Goal: Information Seeking & Learning: Learn about a topic

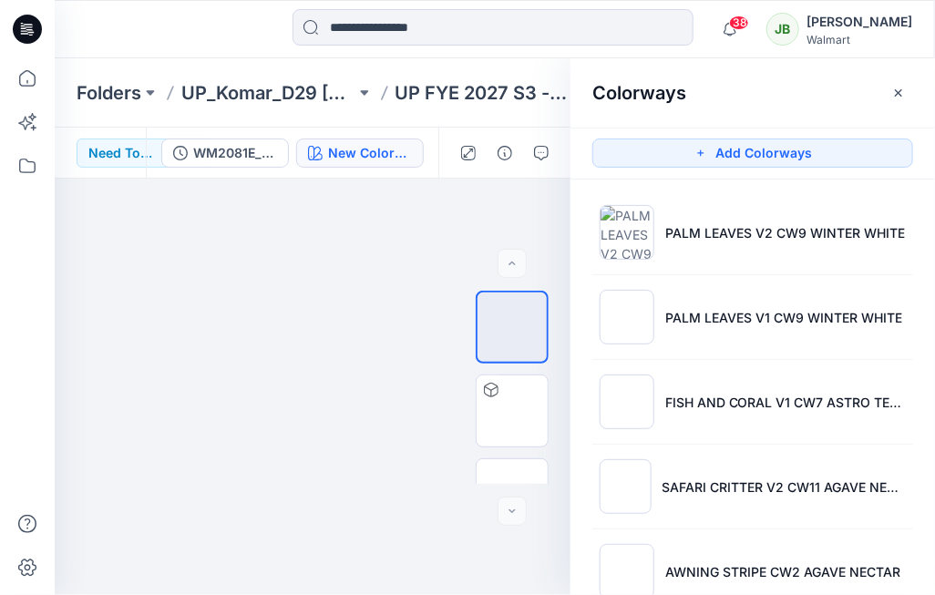
scroll to position [725, 0]
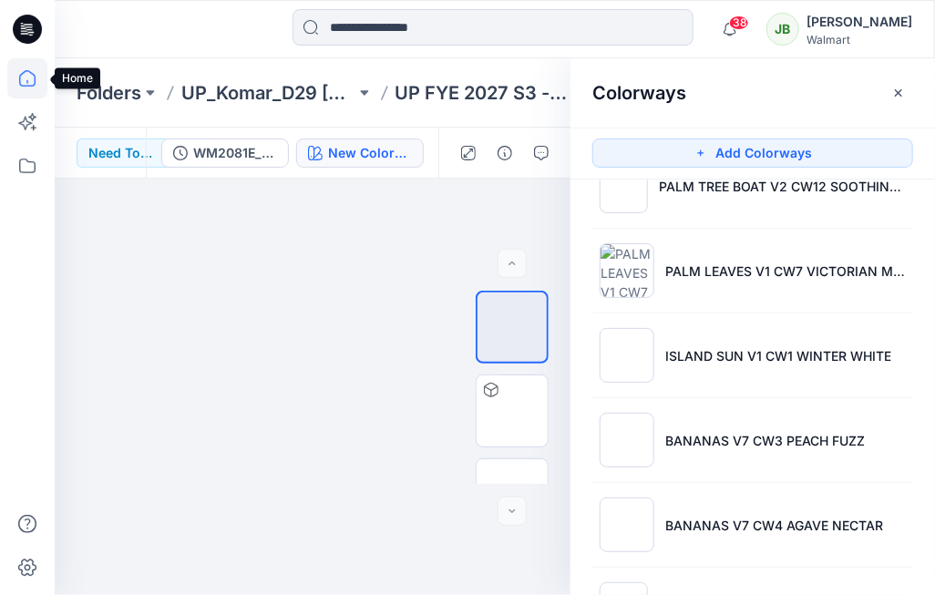
click at [34, 74] on icon at bounding box center [27, 78] width 40 height 40
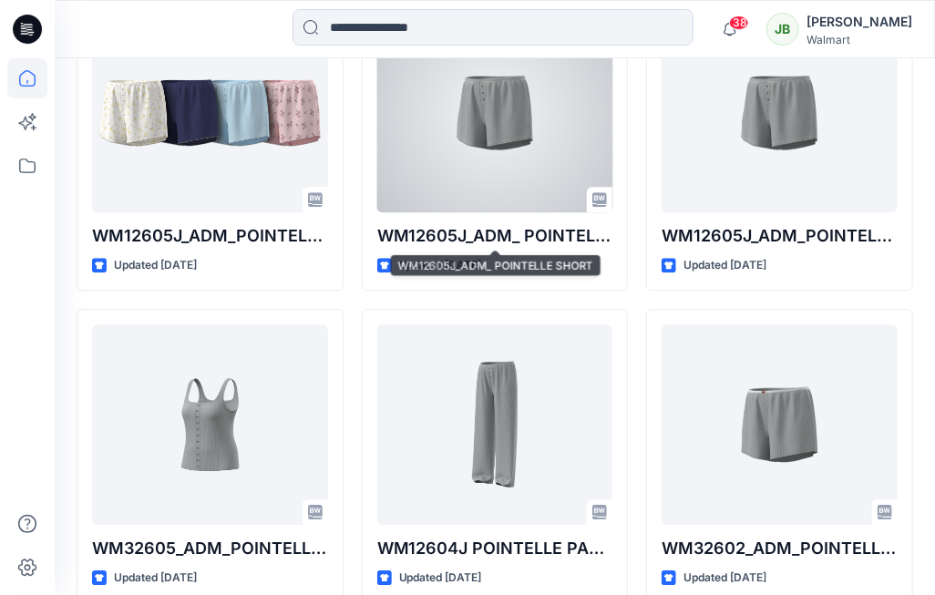
scroll to position [1546, 0]
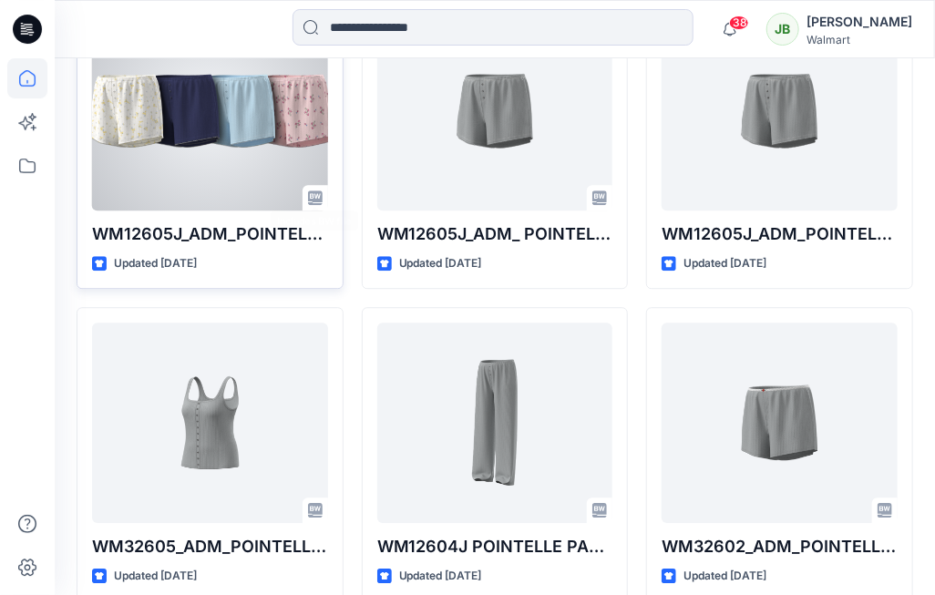
click at [257, 170] on div at bounding box center [210, 110] width 236 height 201
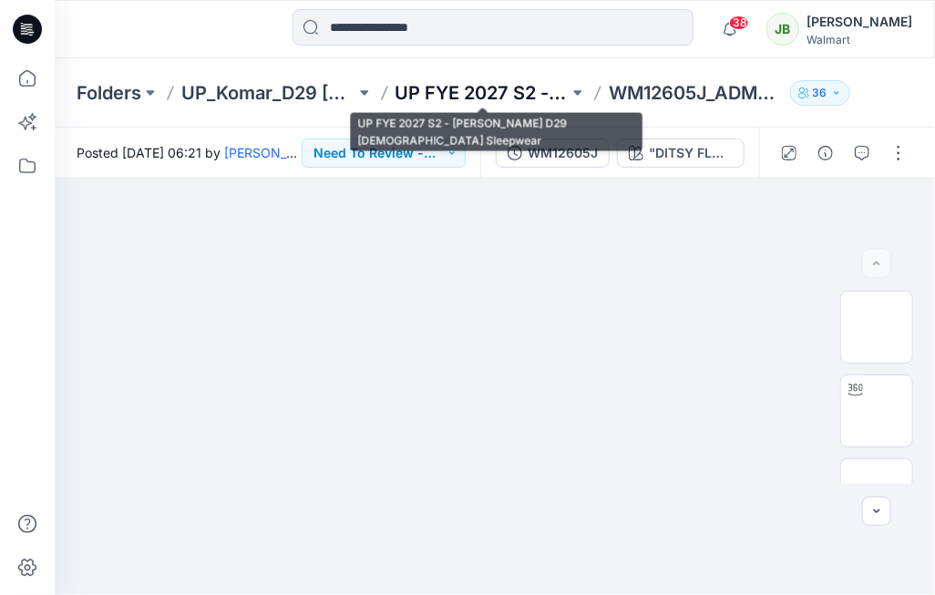
click at [469, 86] on p "UP FYE 2027 S2 - [PERSON_NAME] D29 [DEMOGRAPHIC_DATA] Sleepwear" at bounding box center [483, 93] width 174 height 26
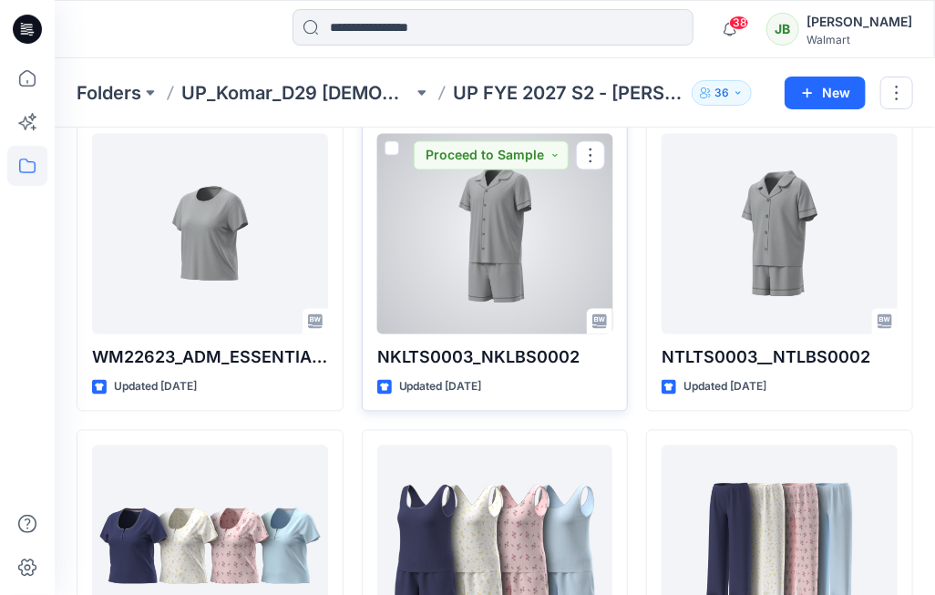
scroll to position [1029, 0]
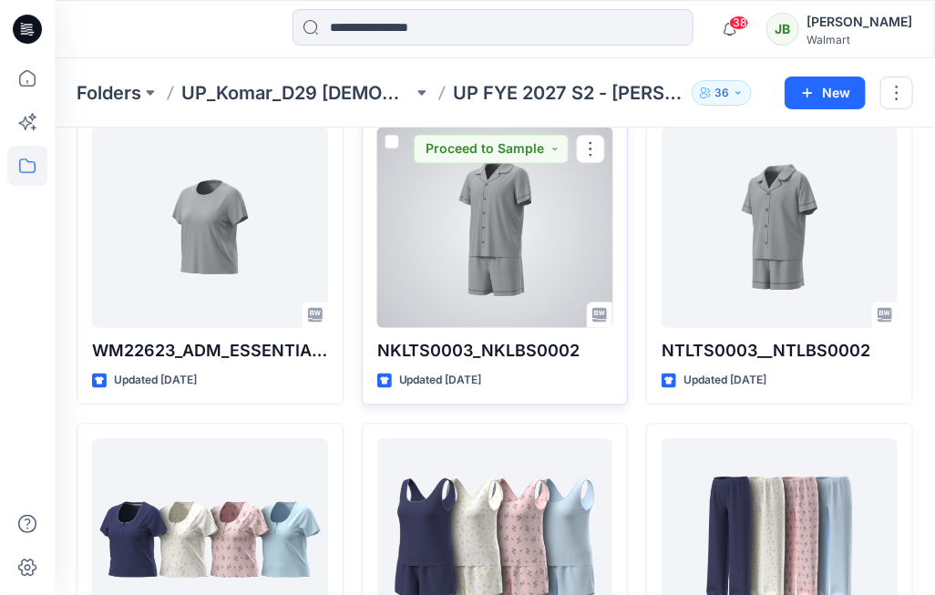
click at [509, 273] on div at bounding box center [495, 228] width 236 height 201
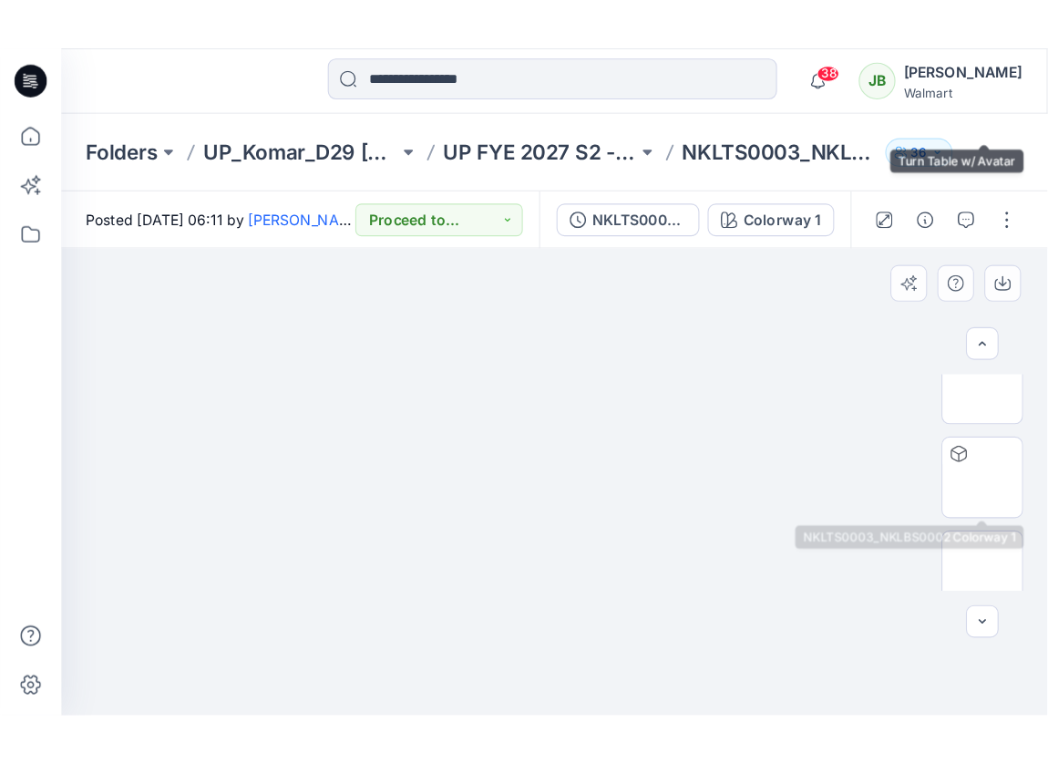
scroll to position [426, 0]
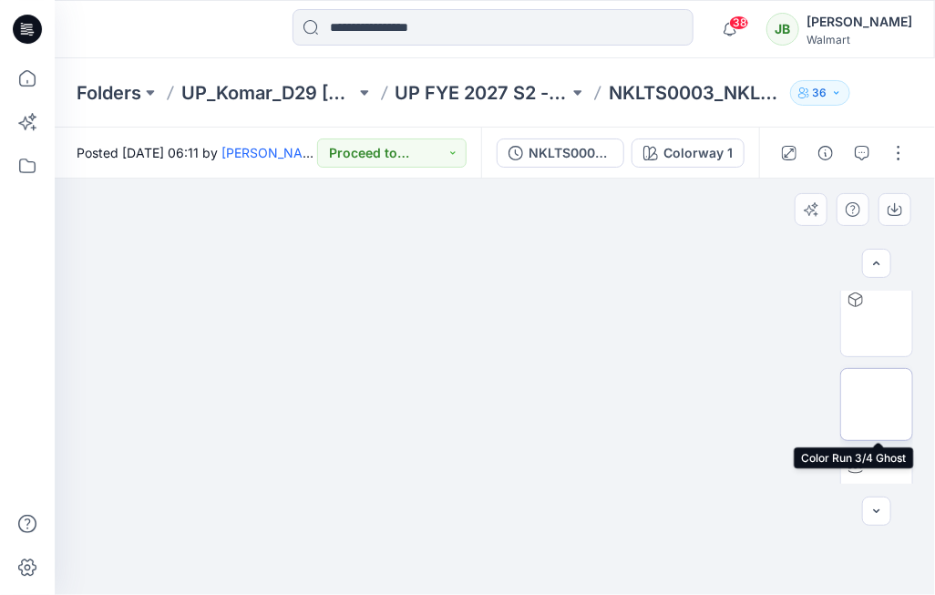
click at [877, 405] on img at bounding box center [877, 405] width 0 height 0
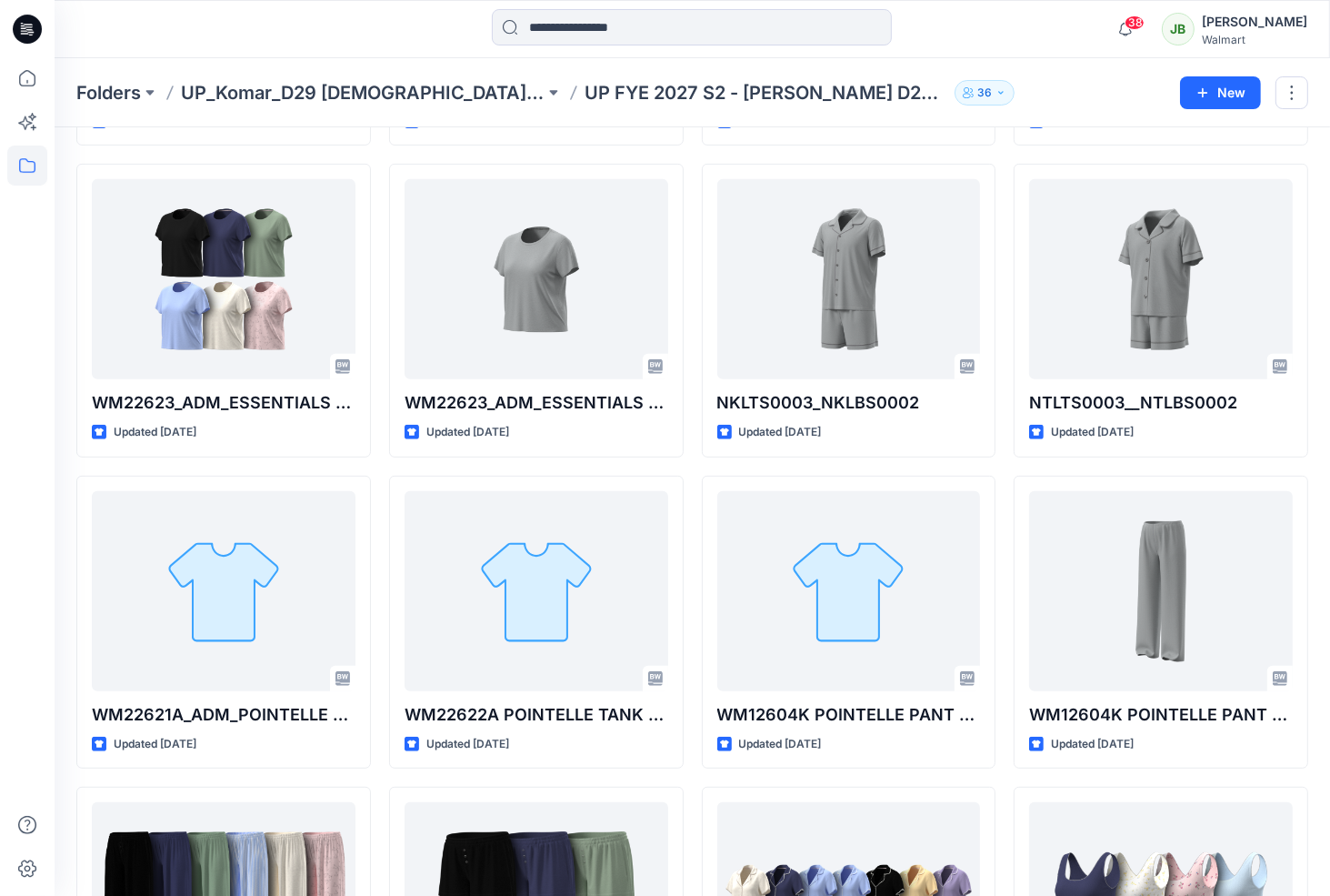
scroll to position [653, 0]
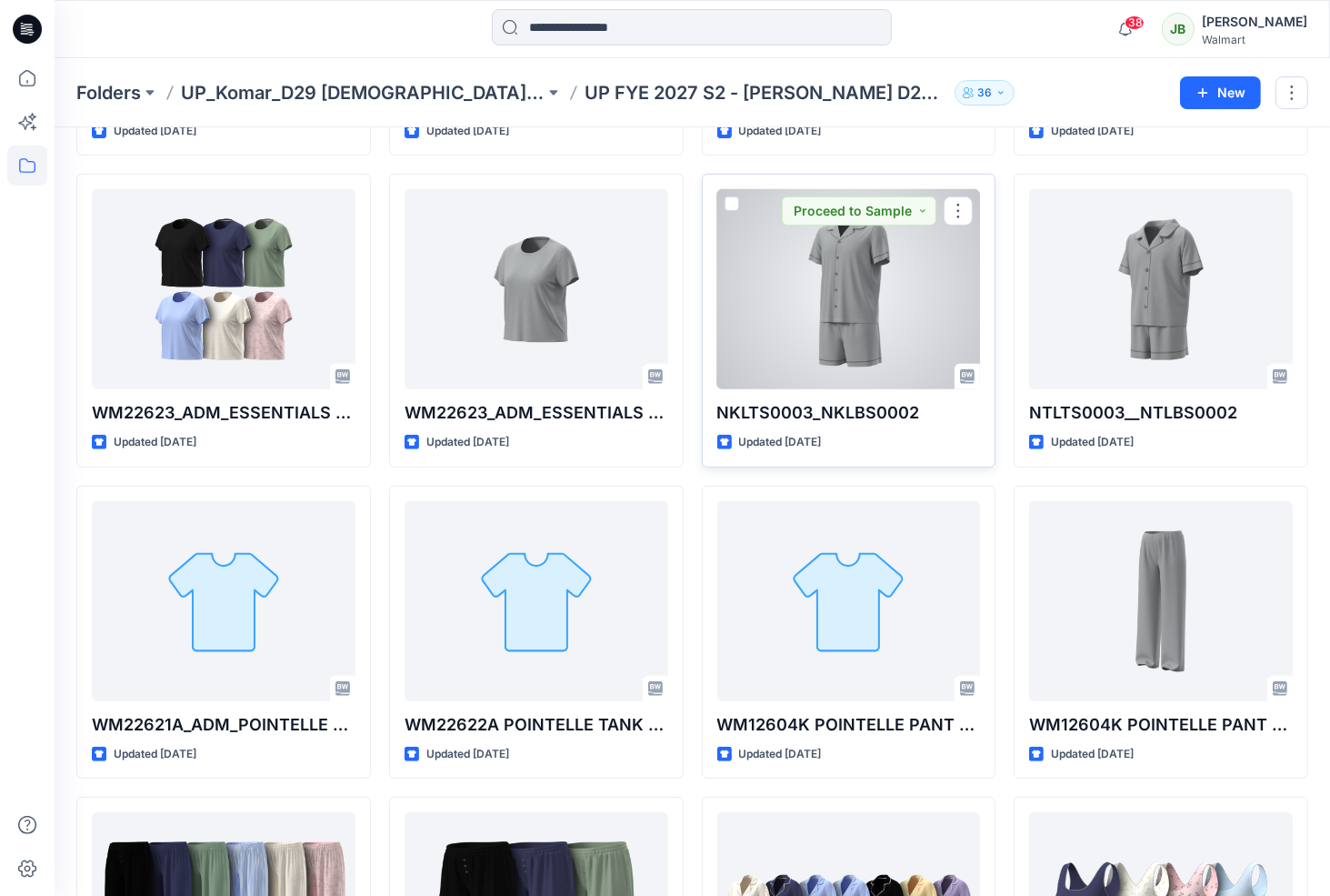
click at [932, 298] on div at bounding box center [849, 289] width 263 height 201
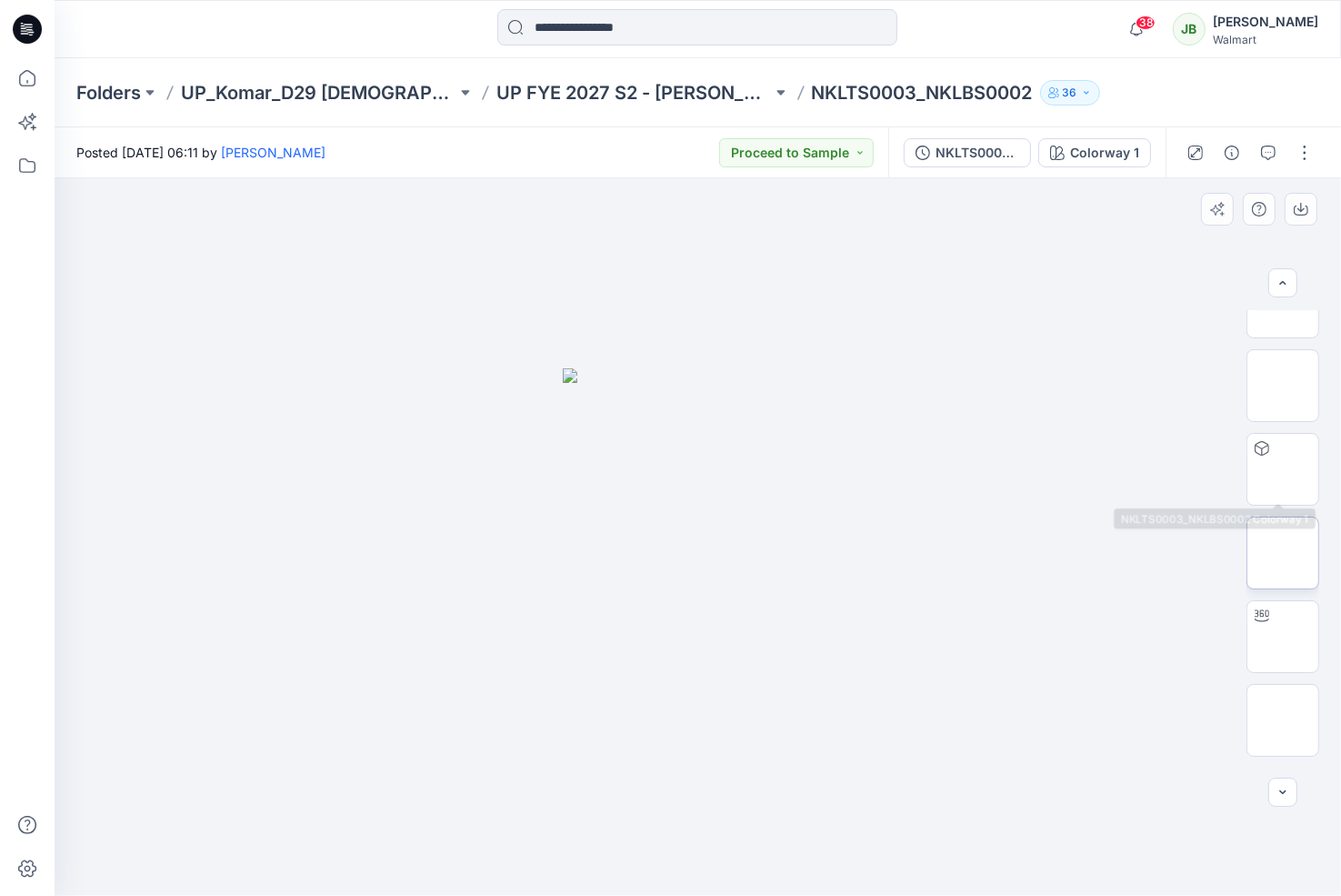
scroll to position [299, 0]
